Goal: Information Seeking & Learning: Understand process/instructions

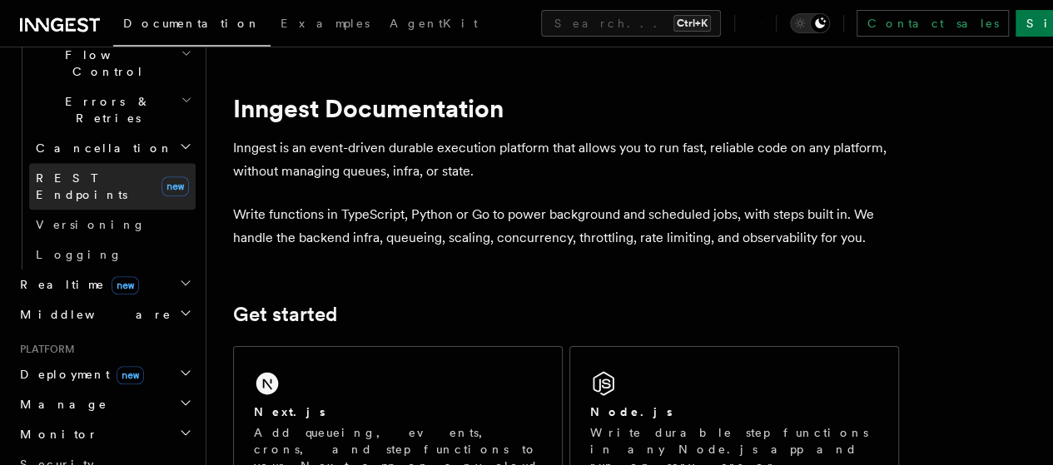
scroll to position [624, 0]
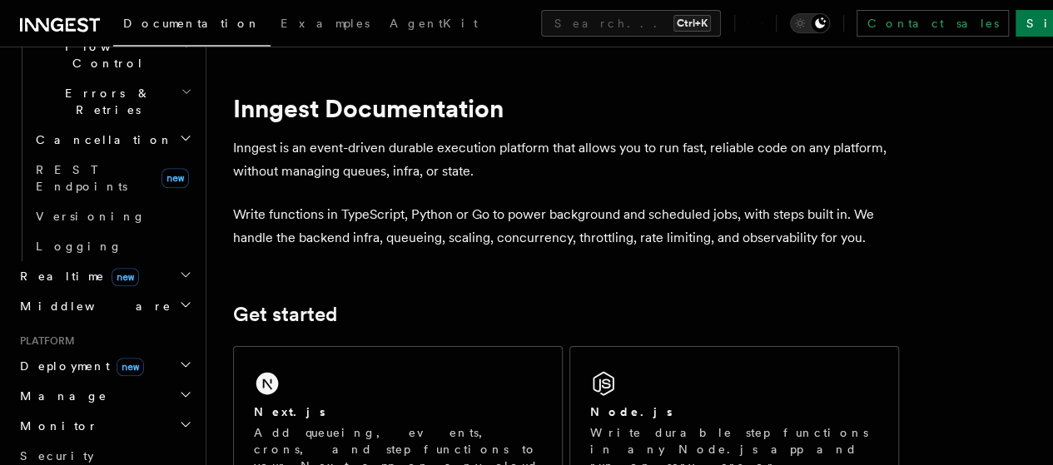
click at [45, 358] on span "Deployment new" at bounding box center [78, 366] width 131 height 17
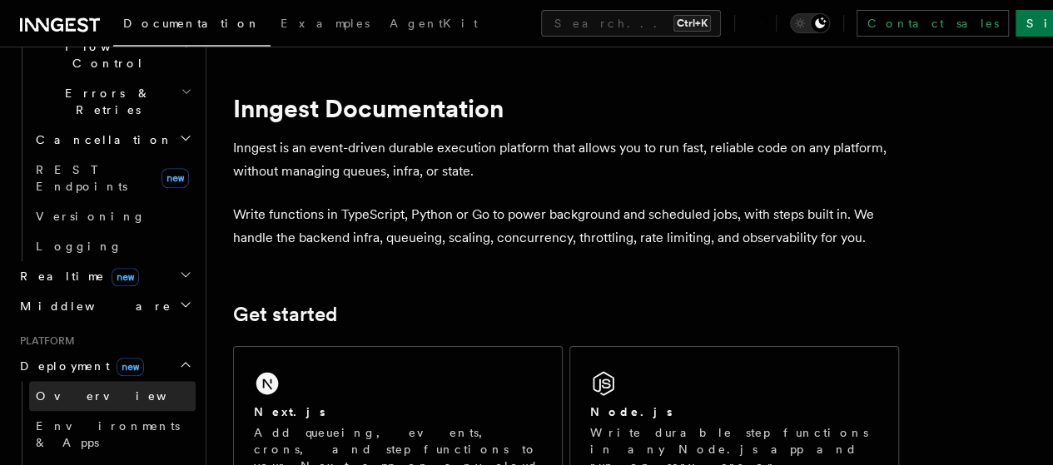
click at [54, 389] on span "Overview" at bounding box center [121, 395] width 171 height 13
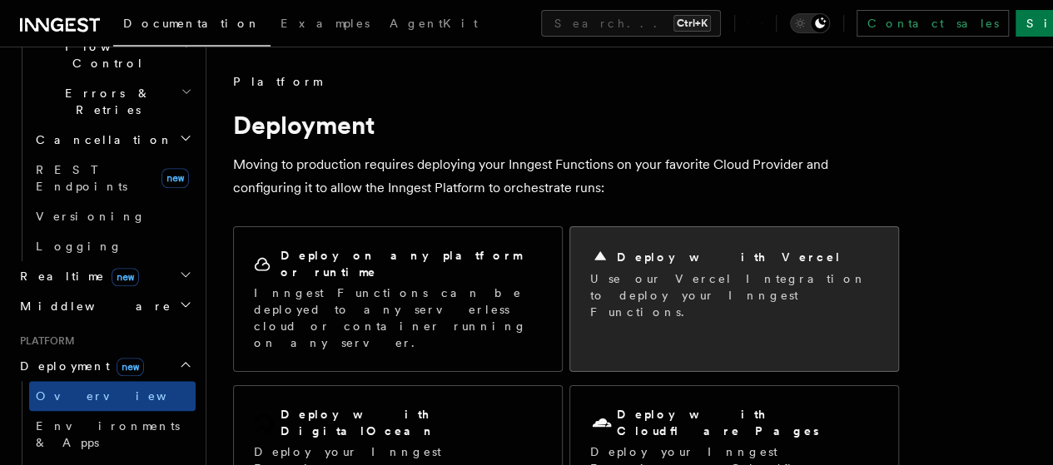
click at [644, 257] on h2 "Deploy with Vercel" at bounding box center [729, 257] width 225 height 17
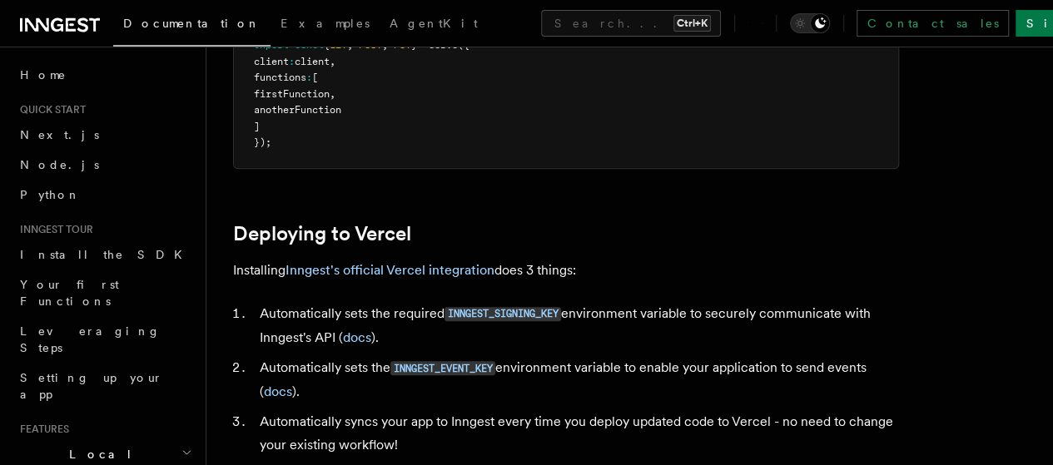
scroll to position [693, 0]
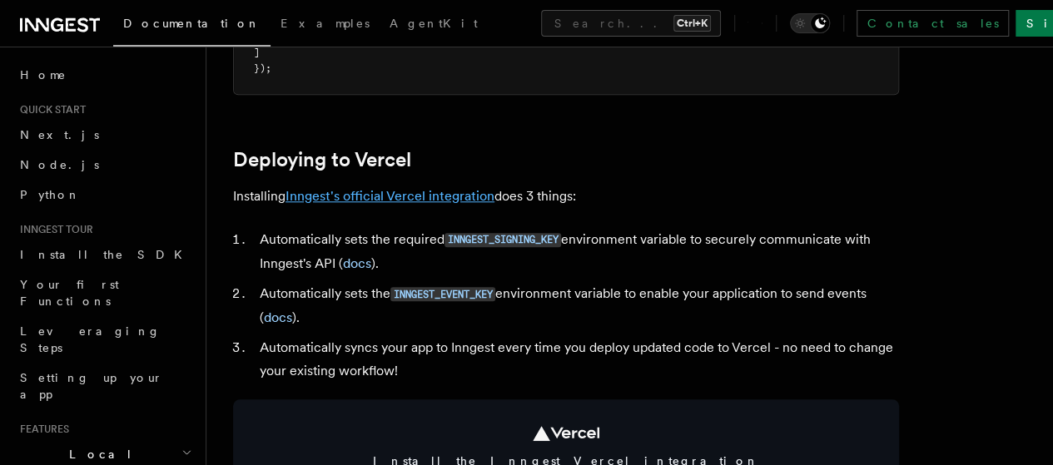
click at [361, 204] on link "Inngest's official Vercel integration" at bounding box center [389, 196] width 209 height 16
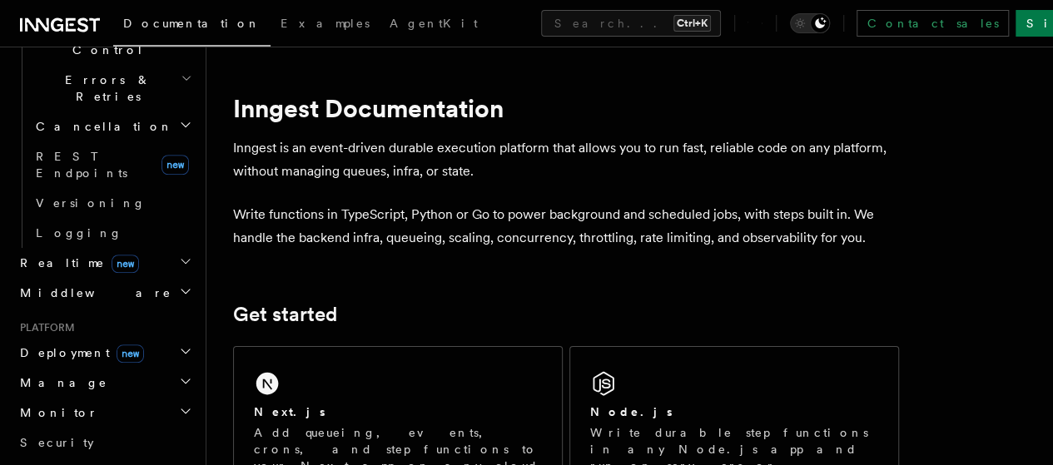
scroll to position [622, 0]
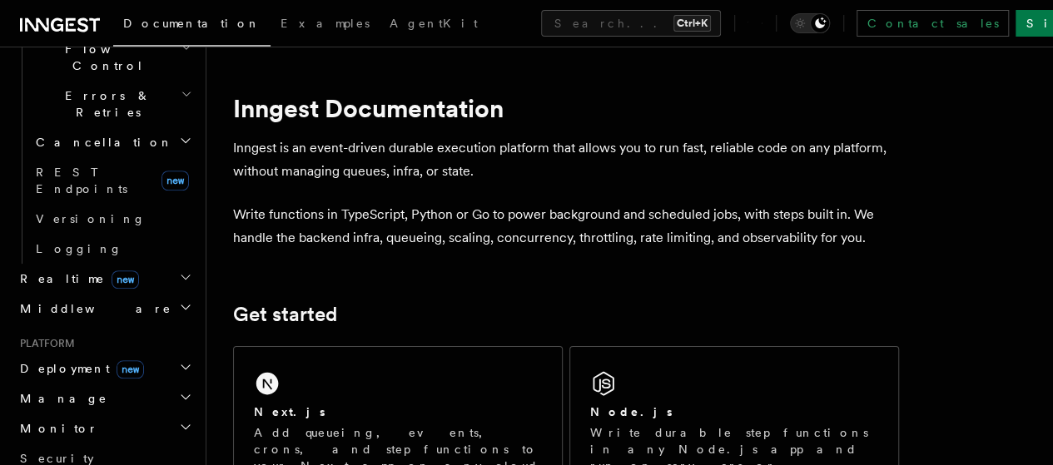
click at [71, 360] on span "Deployment new" at bounding box center [78, 368] width 131 height 17
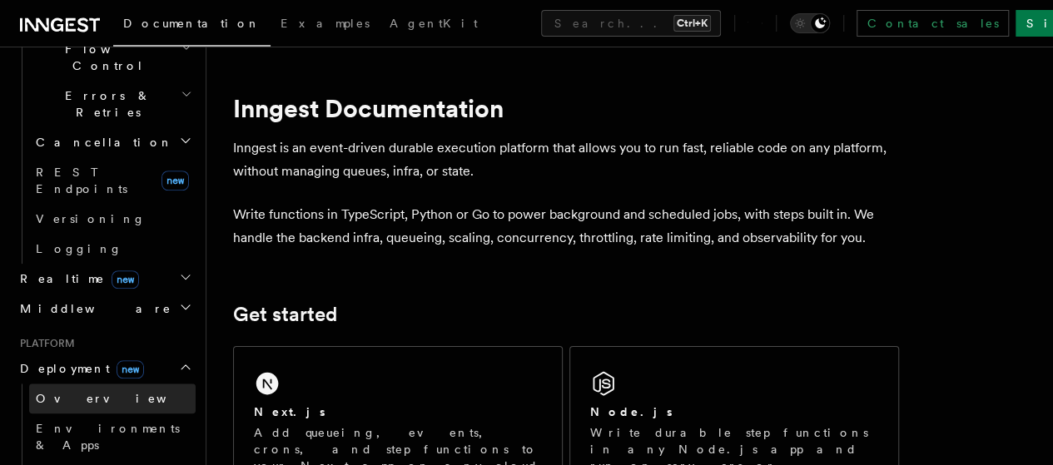
click at [67, 392] on span "Overview" at bounding box center [121, 398] width 171 height 13
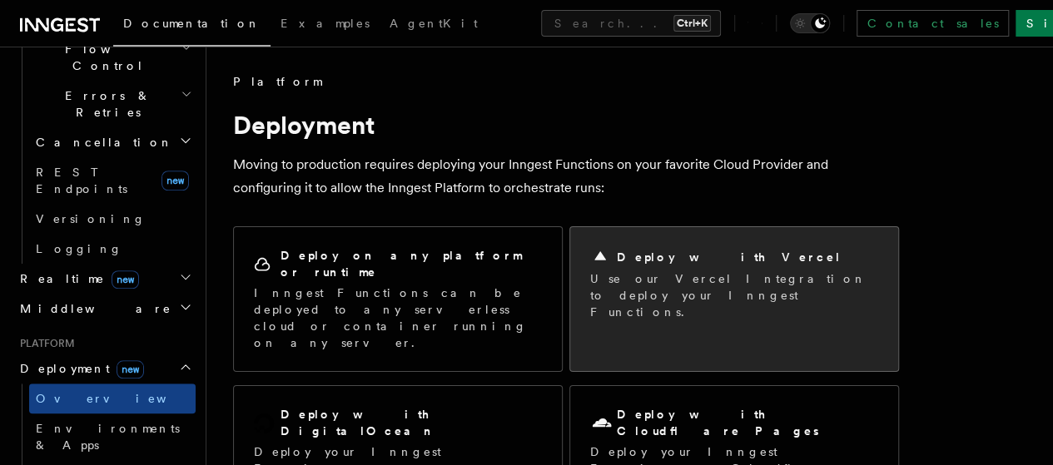
click at [644, 249] on h2 "Deploy with Vercel" at bounding box center [729, 257] width 225 height 17
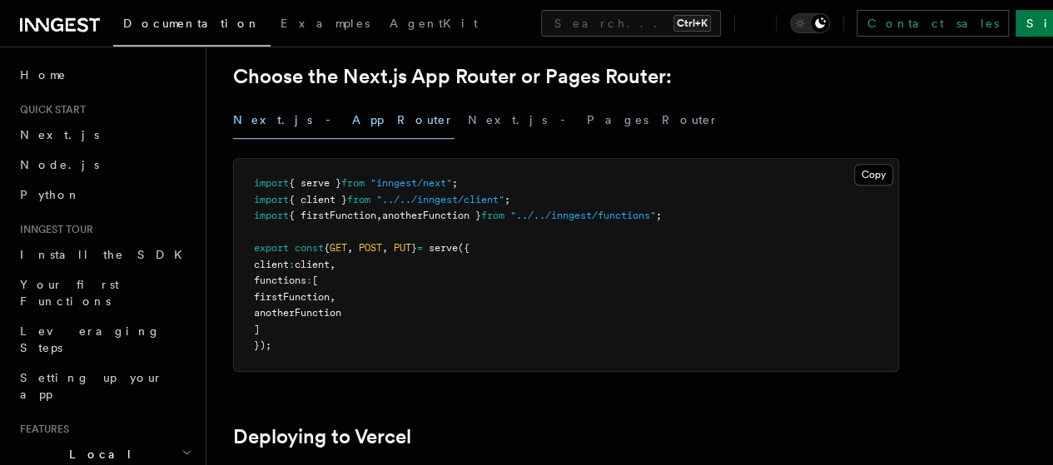
scroll to position [832, 0]
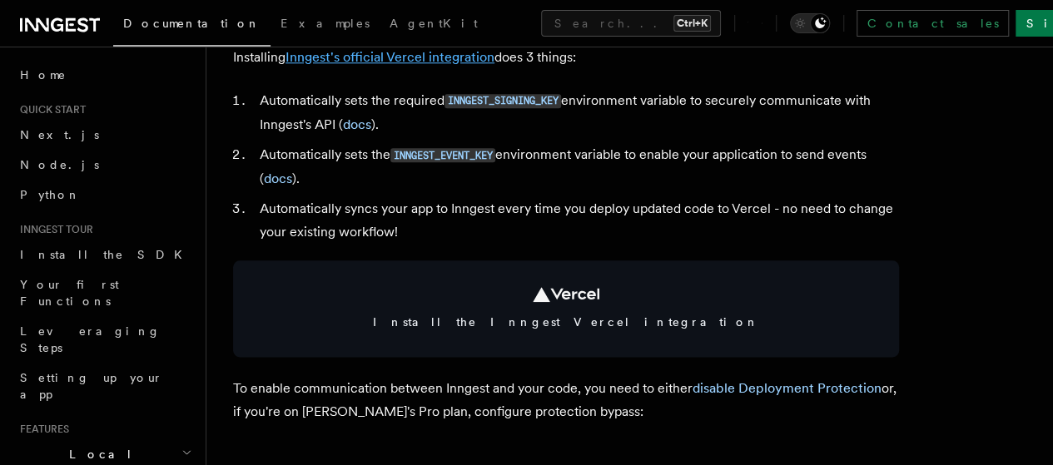
click at [399, 65] on link "Inngest's official Vercel integration" at bounding box center [389, 57] width 209 height 16
